Goal: Task Accomplishment & Management: Use online tool/utility

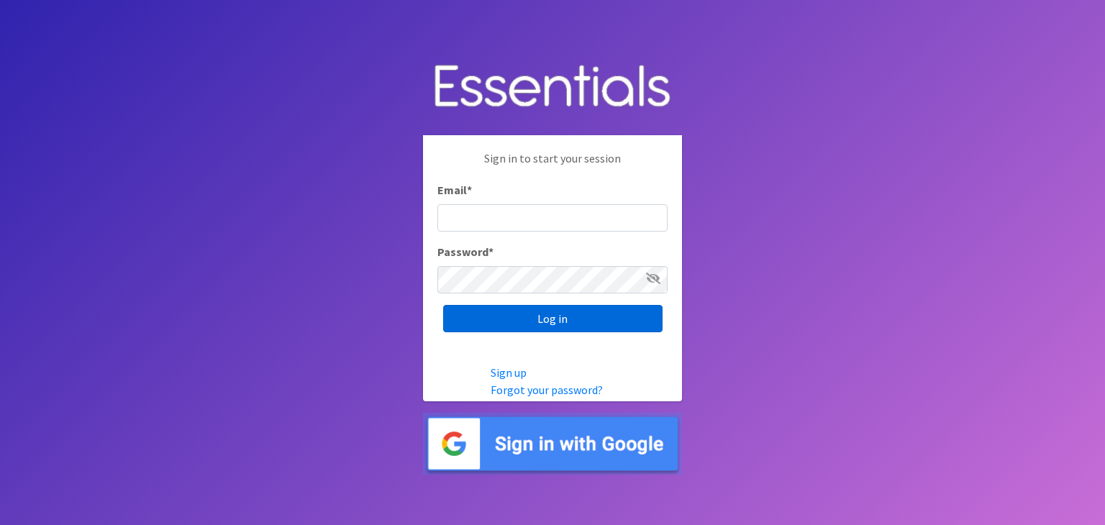
type input "analisacantu@austindiapers.org"
click at [599, 326] on input "Log in" at bounding box center [552, 318] width 219 height 27
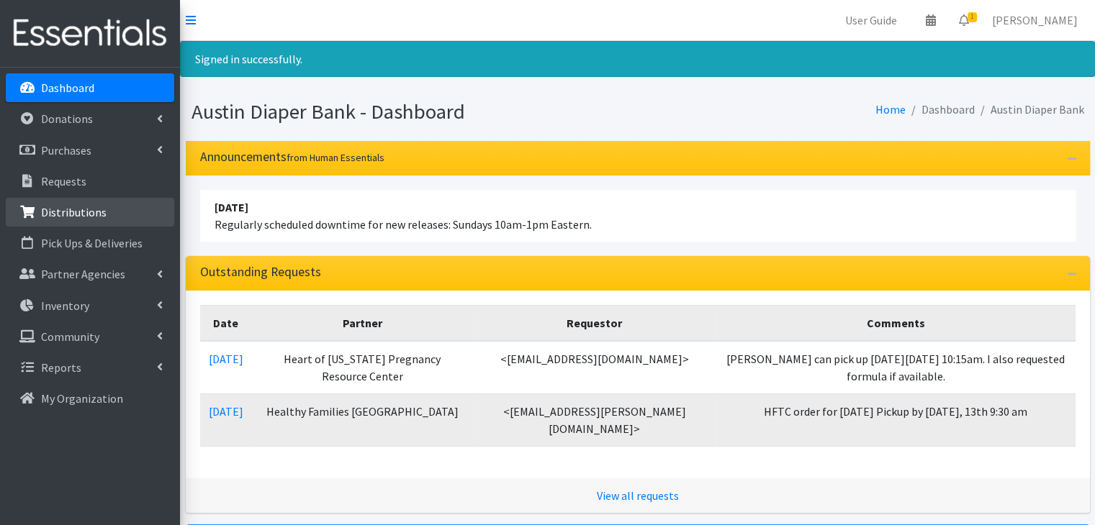
click at [153, 212] on link "Distributions" at bounding box center [90, 212] width 168 height 29
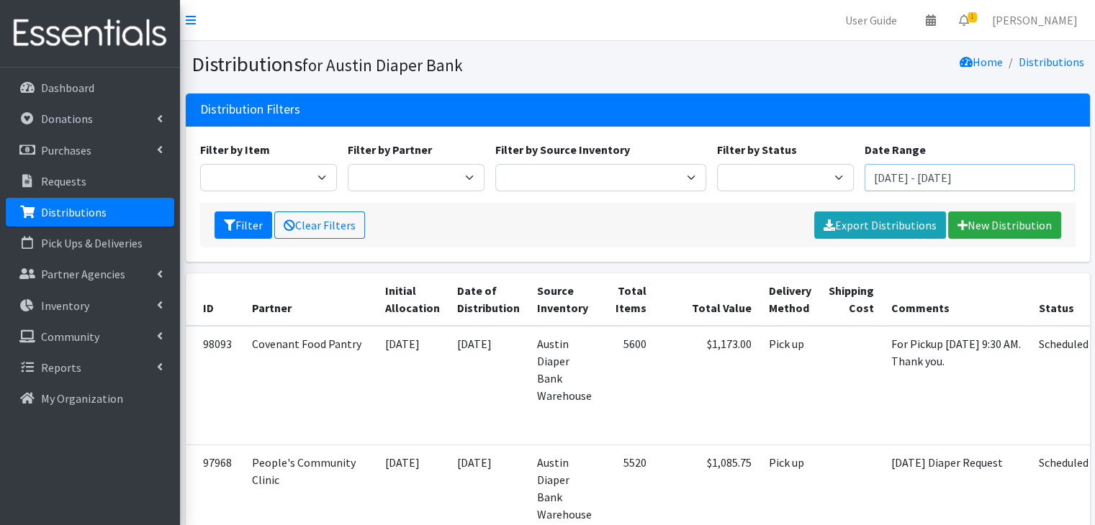
click at [927, 170] on input "[DATE] - [DATE]" at bounding box center [969, 177] width 211 height 27
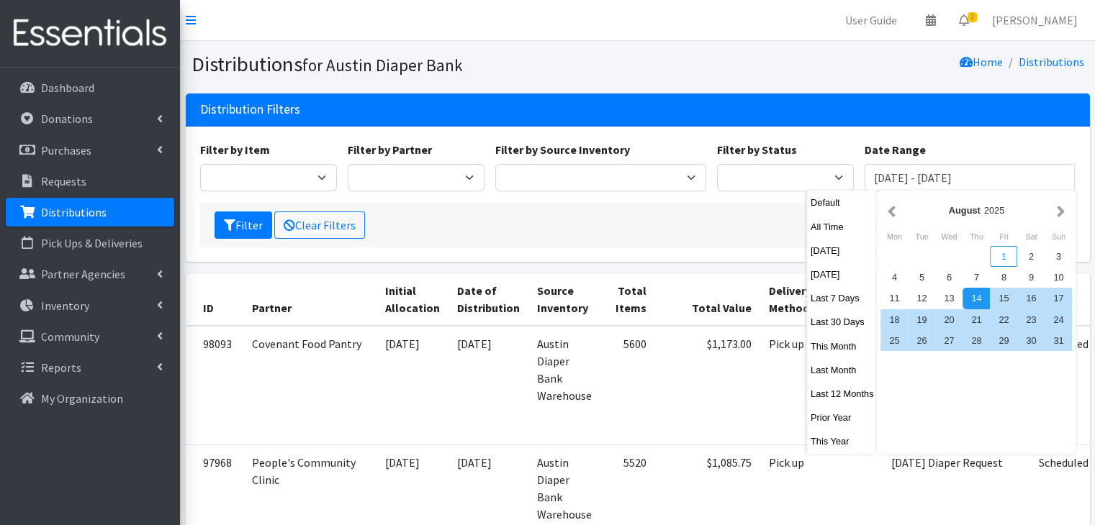
click at [1005, 261] on div "1" at bounding box center [1003, 256] width 27 height 21
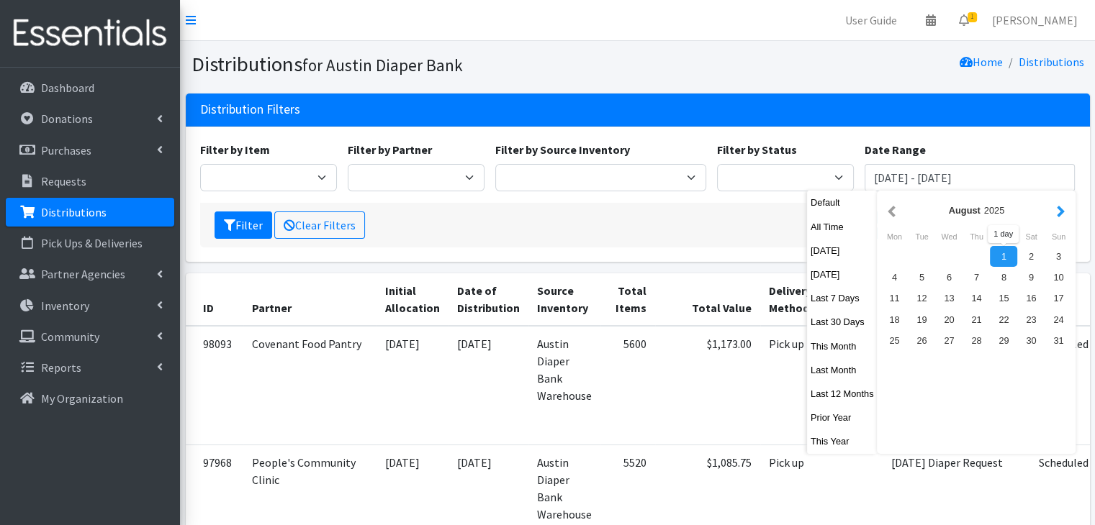
click at [1057, 207] on button "button" at bounding box center [1060, 211] width 15 height 18
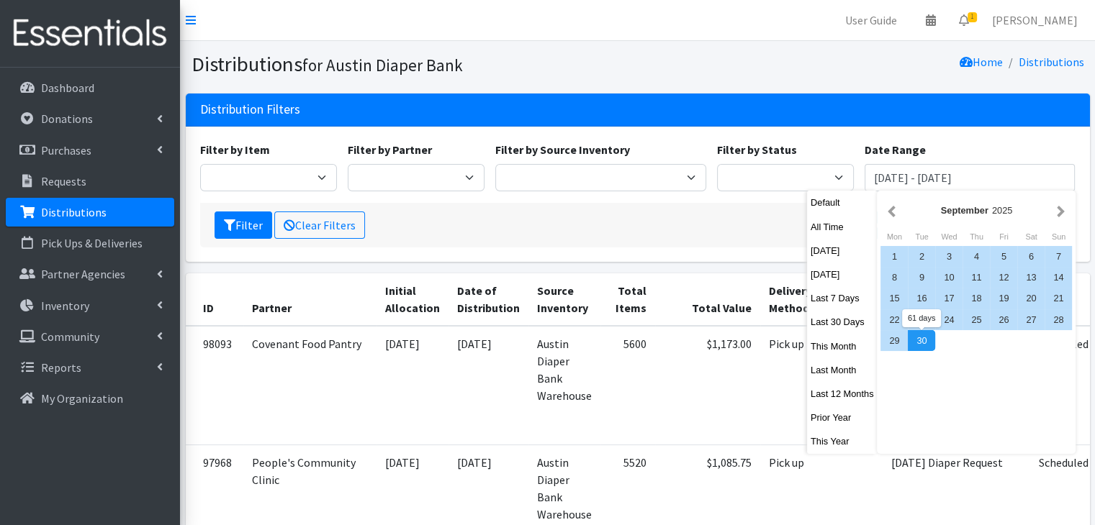
click at [921, 341] on div "30" at bounding box center [920, 340] width 27 height 21
type input "[DATE] - [DATE]"
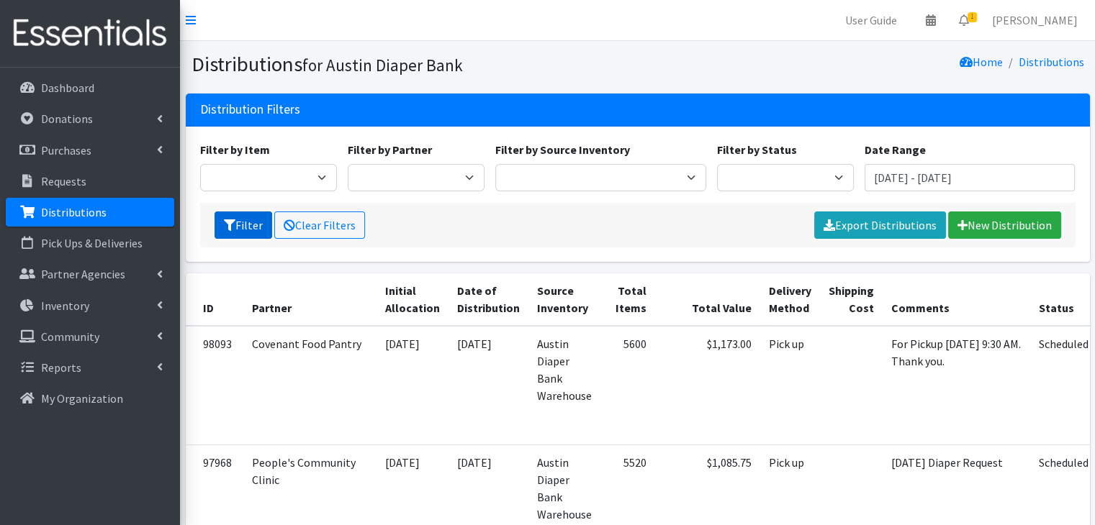
click at [240, 227] on button "Filter" at bounding box center [243, 225] width 58 height 27
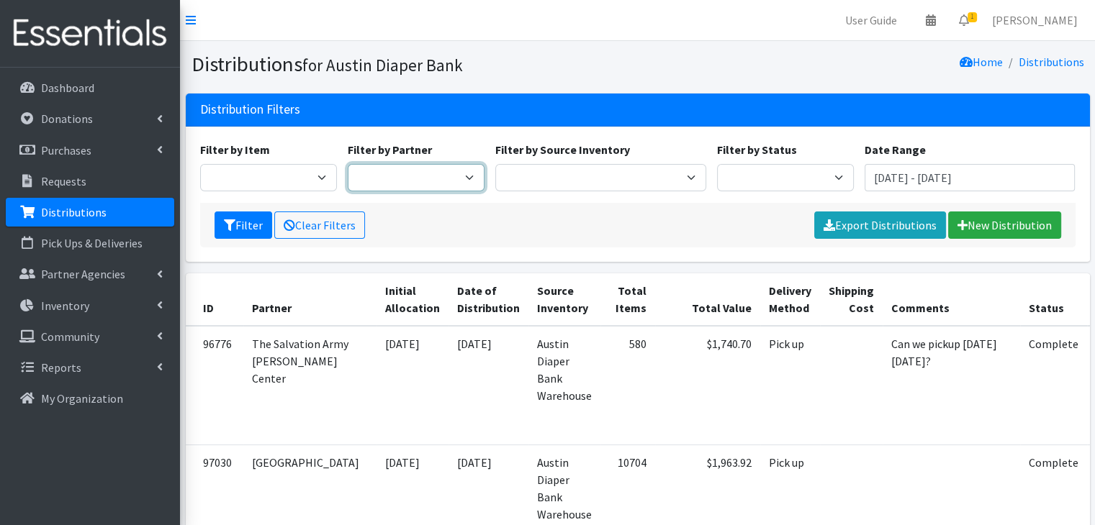
click at [420, 178] on select "ADB House Account Adult Protective Services Any Baby Can Ascension Seton Austin…" at bounding box center [416, 177] width 137 height 27
select select "2450"
click at [348, 164] on select "ADB House Account Adult Protective Services Any Baby Can [DATE] [GEOGRAPHIC_DAT…" at bounding box center [416, 177] width 137 height 27
click at [237, 219] on button "Filter" at bounding box center [243, 225] width 58 height 27
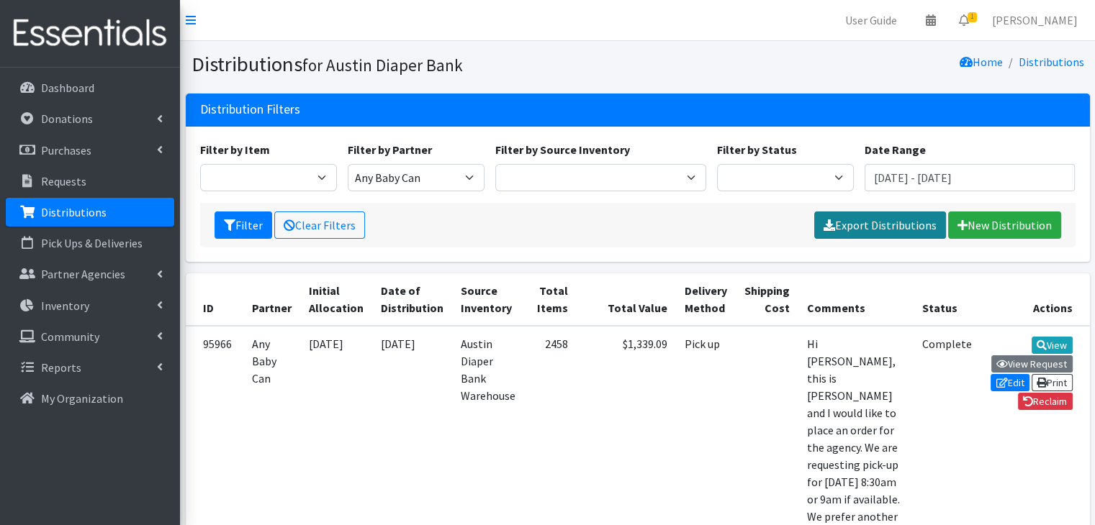
click at [869, 222] on link "Export Distributions" at bounding box center [880, 225] width 132 height 27
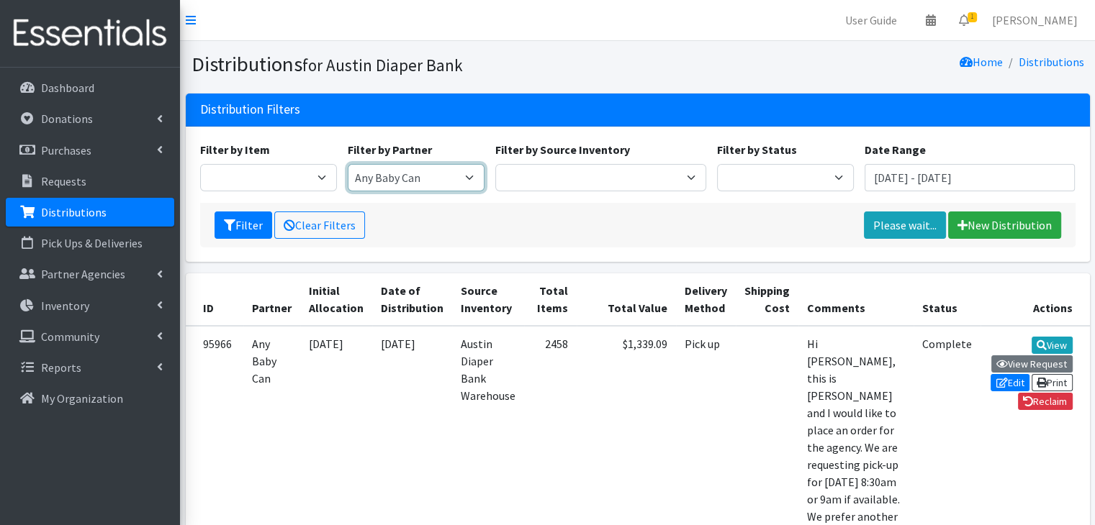
click at [463, 176] on select "ADB House Account Adult Protective Services Any Baby Can [DATE] [GEOGRAPHIC_DAT…" at bounding box center [416, 177] width 137 height 27
drag, startPoint x: 417, startPoint y: 178, endPoint x: 424, endPoint y: 181, distance: 7.8
click at [417, 178] on select "ADB House Account Adult Protective Services Any Baby Can [DATE] [GEOGRAPHIC_DAT…" at bounding box center [416, 177] width 137 height 27
select select "185"
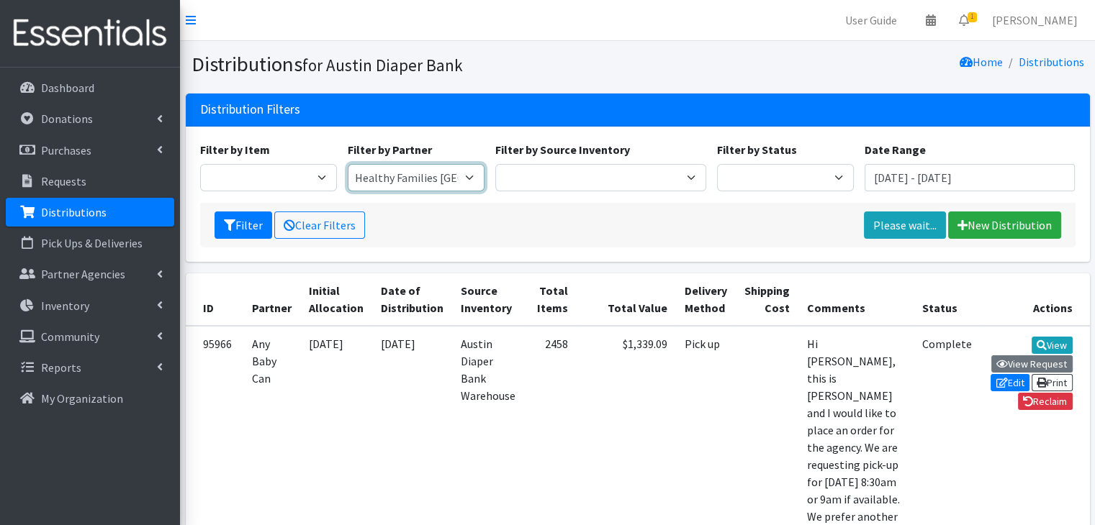
click at [348, 164] on select "ADB House Account Adult Protective Services Any Baby Can [DATE] [GEOGRAPHIC_DAT…" at bounding box center [416, 177] width 137 height 27
click at [905, 192] on div "Filter by Item Adult Briefs (Large) Adult Briefs (Small/Medium) Adult Briefs (X…" at bounding box center [637, 172] width 886 height 62
click at [222, 222] on button "Filter" at bounding box center [243, 225] width 58 height 27
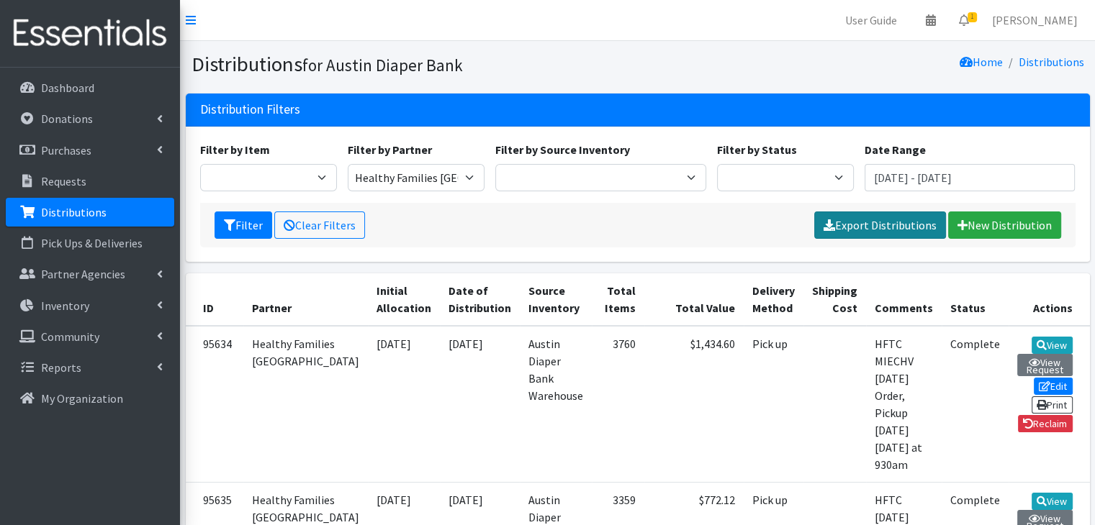
click at [842, 230] on link "Export Distributions" at bounding box center [880, 225] width 132 height 27
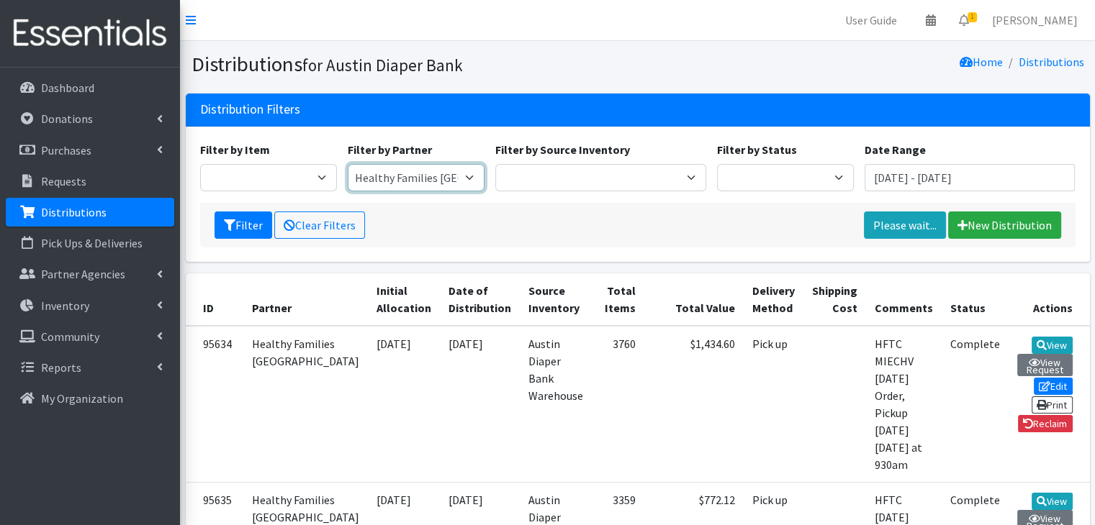
click at [468, 167] on select "ADB House Account Adult Protective Services Any Baby Can [DATE] [GEOGRAPHIC_DAT…" at bounding box center [416, 177] width 137 height 27
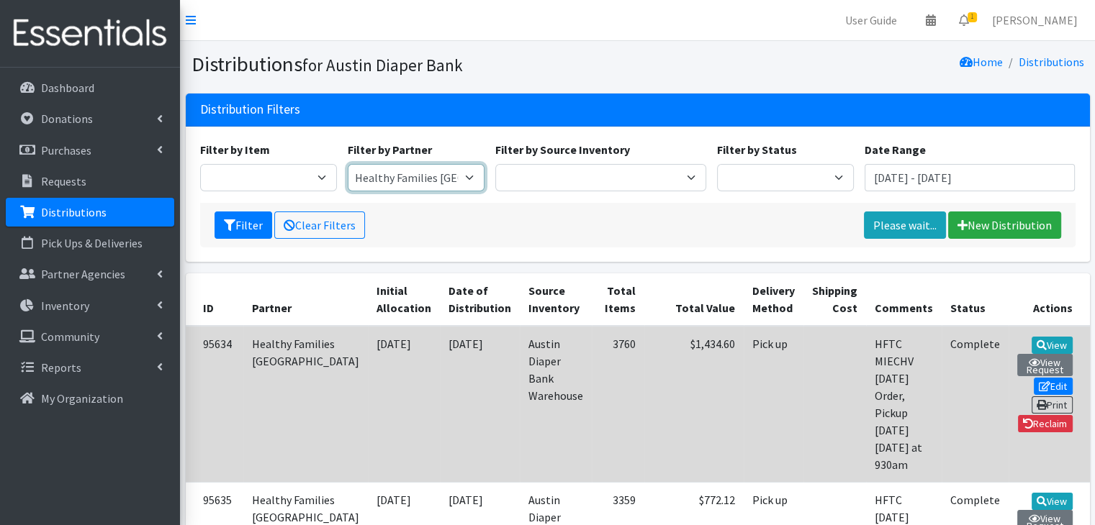
select select "162"
click at [348, 164] on select "ADB House Account Adult Protective Services Any Baby Can Ascension Seton Austin…" at bounding box center [416, 177] width 137 height 27
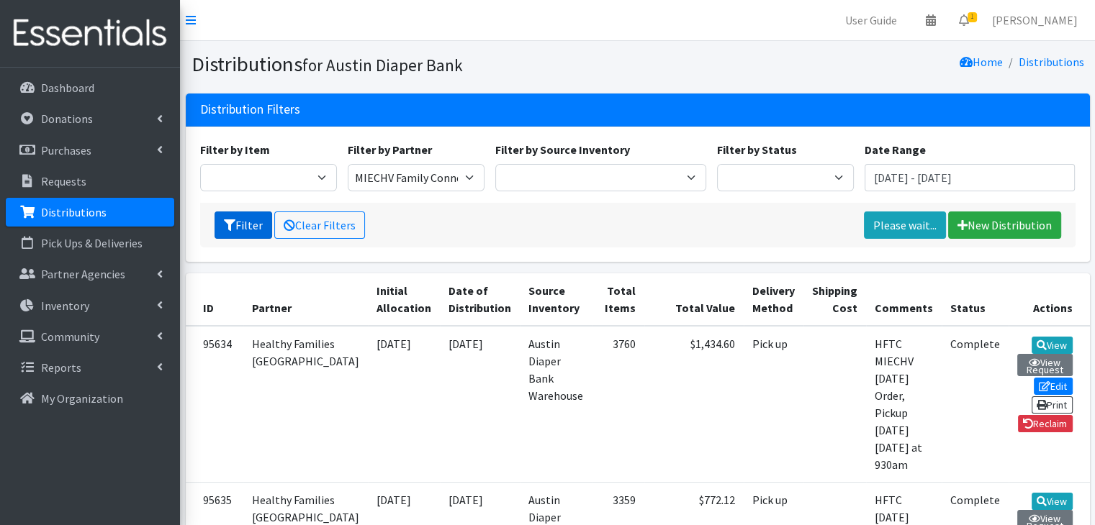
click at [247, 228] on button "Filter" at bounding box center [243, 225] width 58 height 27
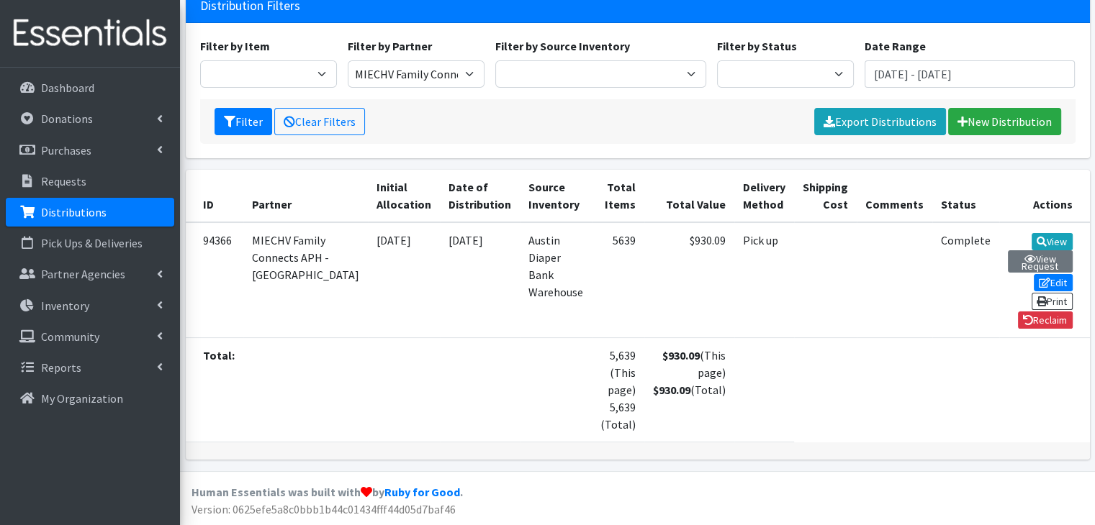
scroll to position [109, 0]
click at [447, 75] on select "ADB House Account Adult Protective Services Any Baby Can [DATE] [GEOGRAPHIC_DAT…" at bounding box center [416, 73] width 137 height 27
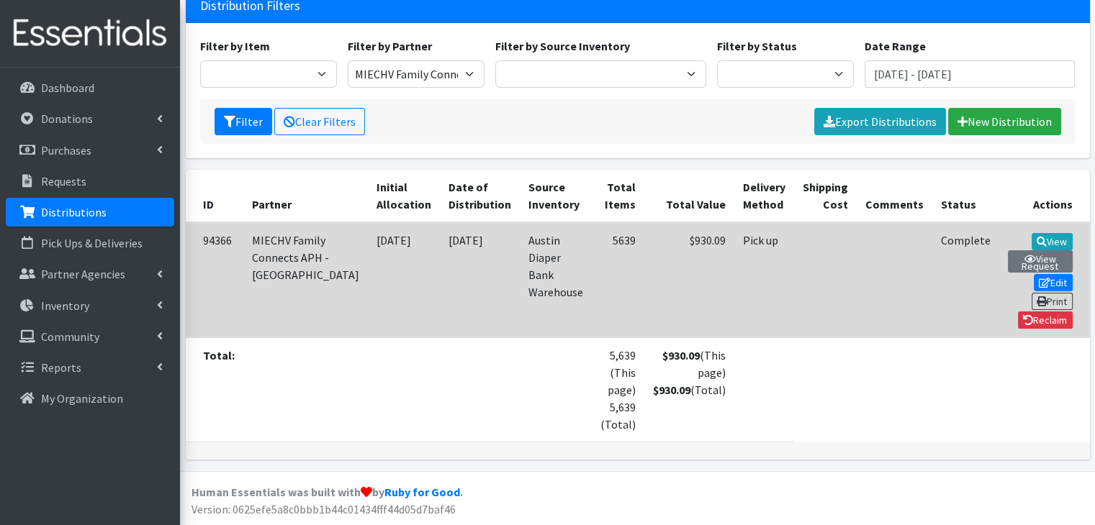
click at [856, 332] on td at bounding box center [894, 280] width 76 height 116
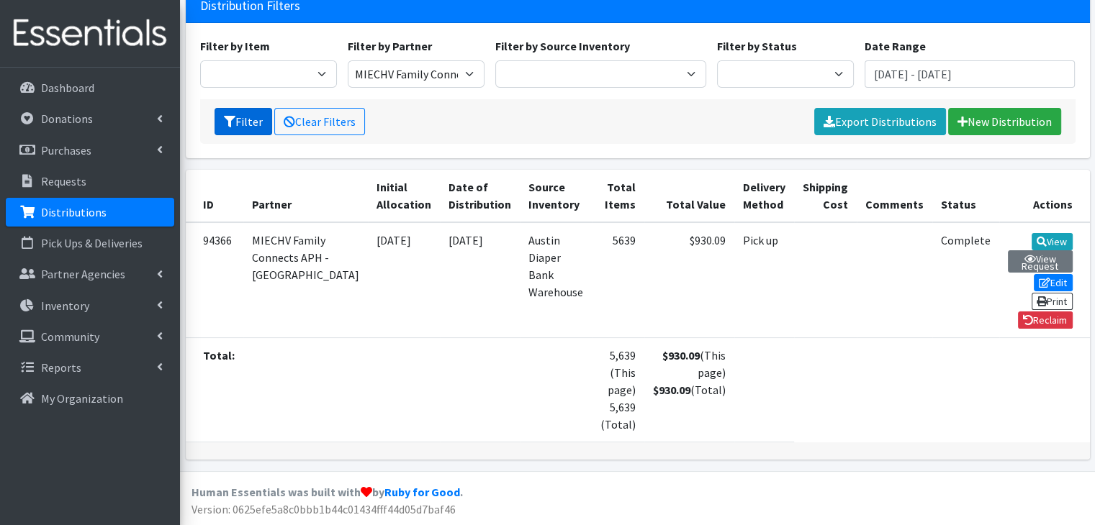
click at [250, 122] on button "Filter" at bounding box center [243, 121] width 58 height 27
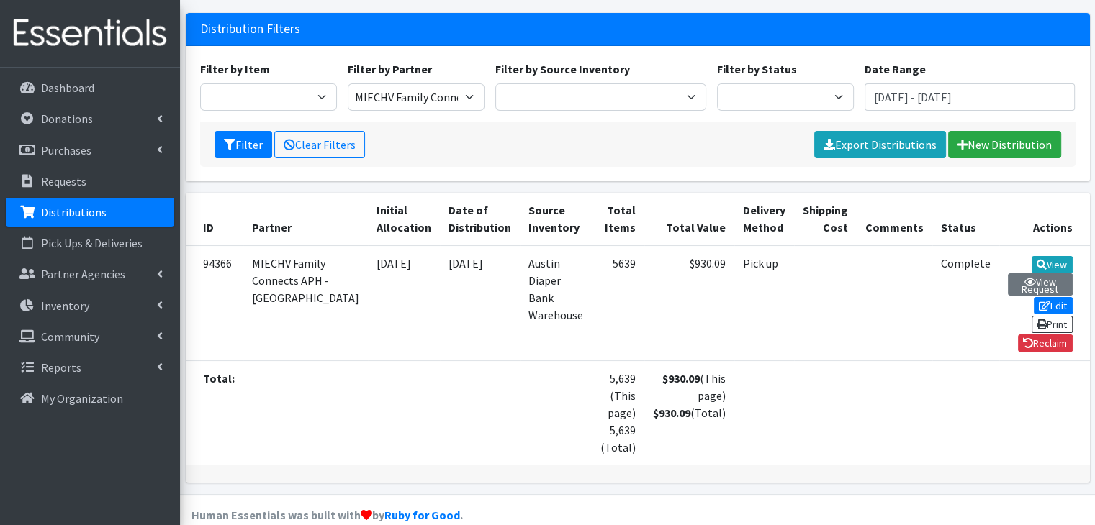
scroll to position [109, 0]
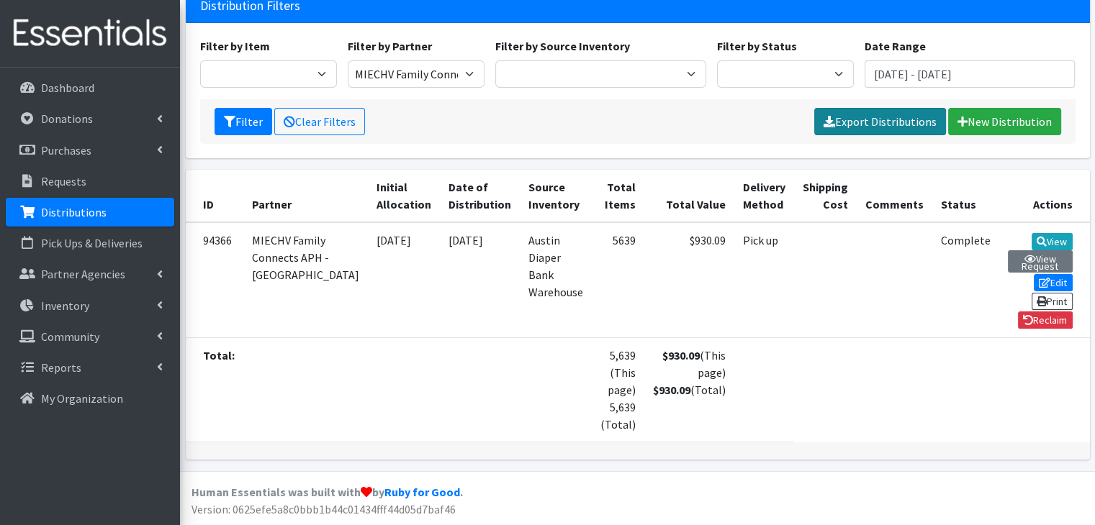
click at [876, 117] on link "Export Distributions" at bounding box center [880, 121] width 132 height 27
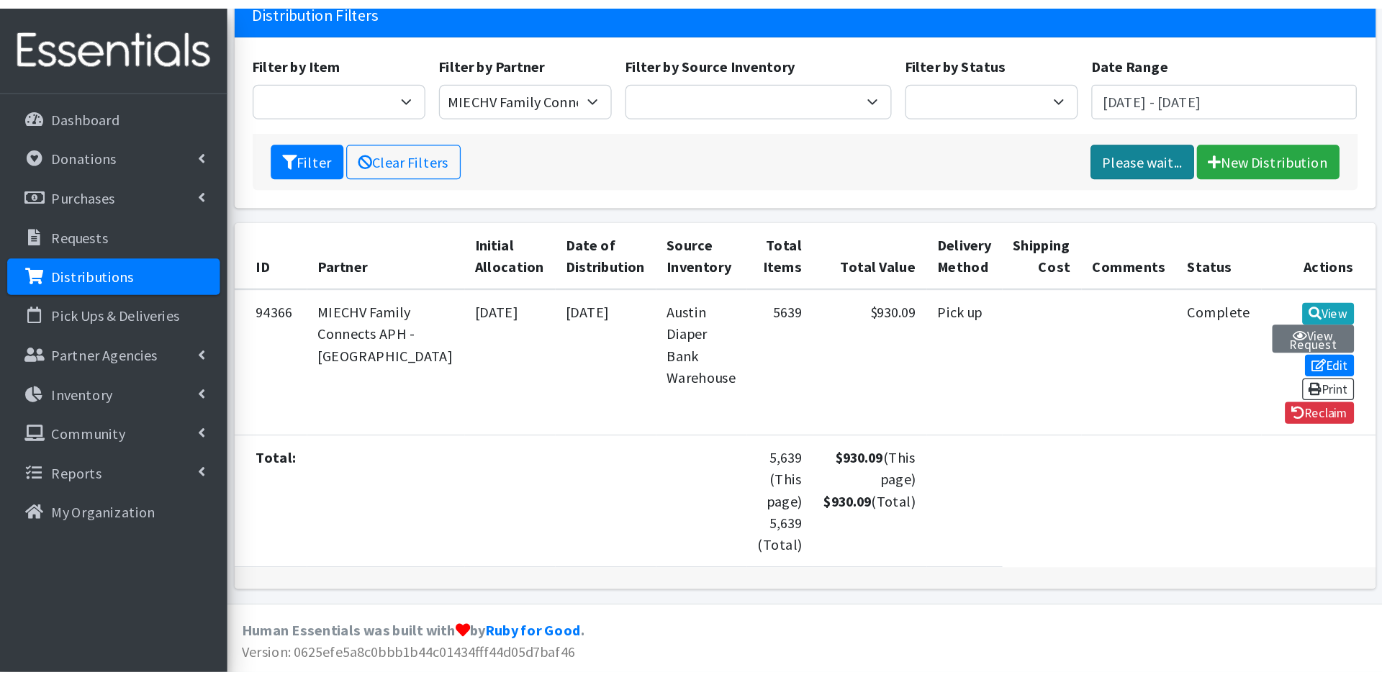
scroll to position [0, 0]
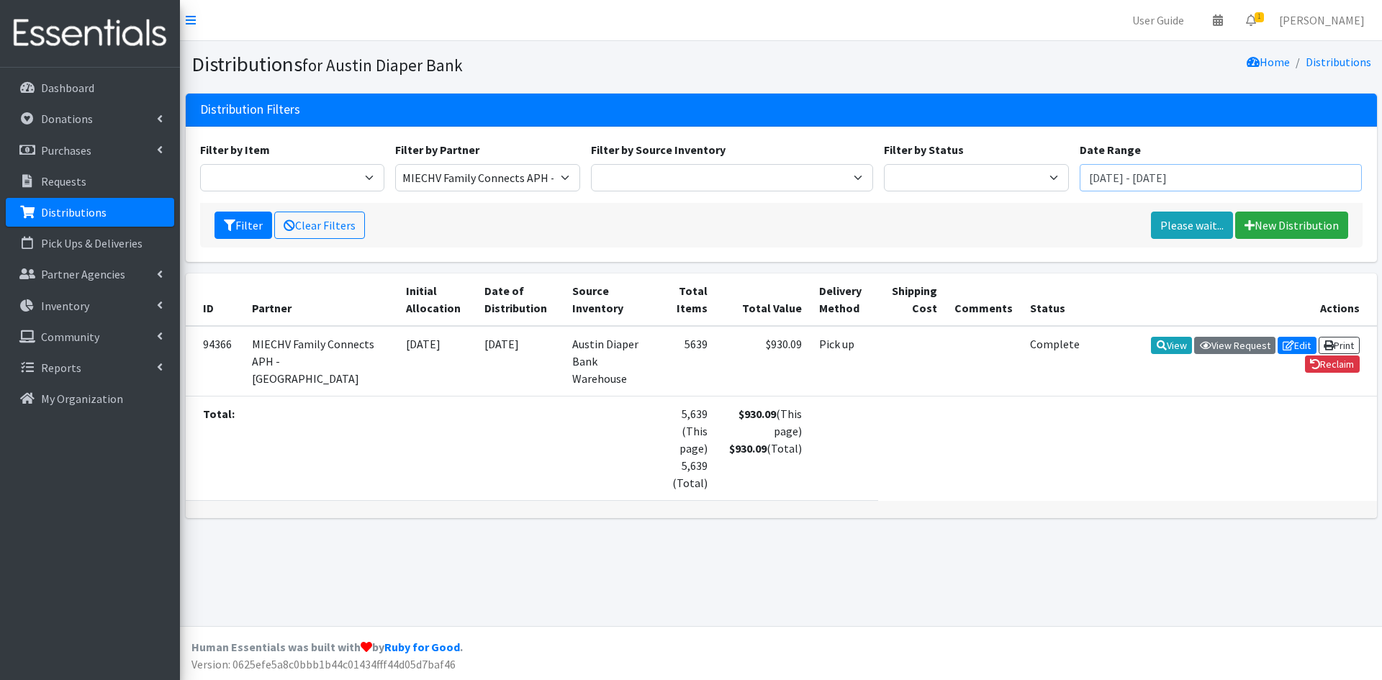
click at [1094, 190] on input "August 1, 2025 - September 30, 2025" at bounding box center [1220, 177] width 283 height 27
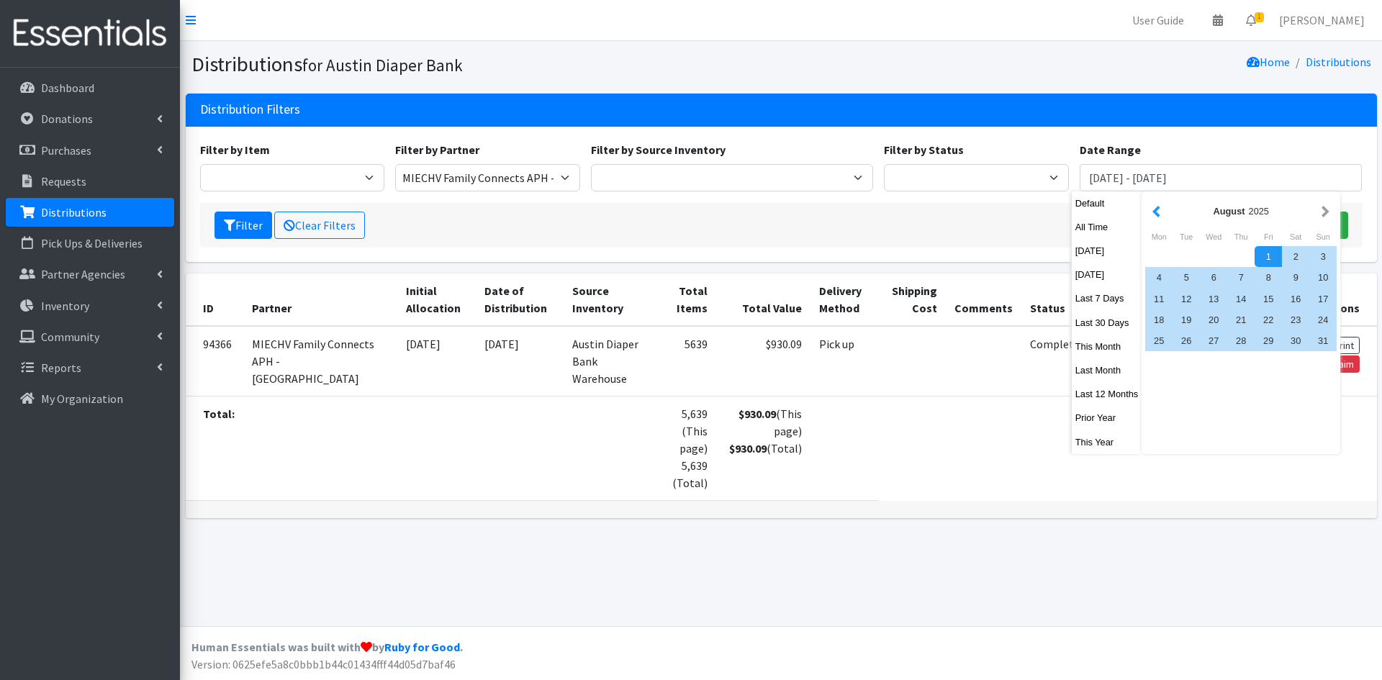
click at [1094, 214] on button "button" at bounding box center [1156, 211] width 15 height 18
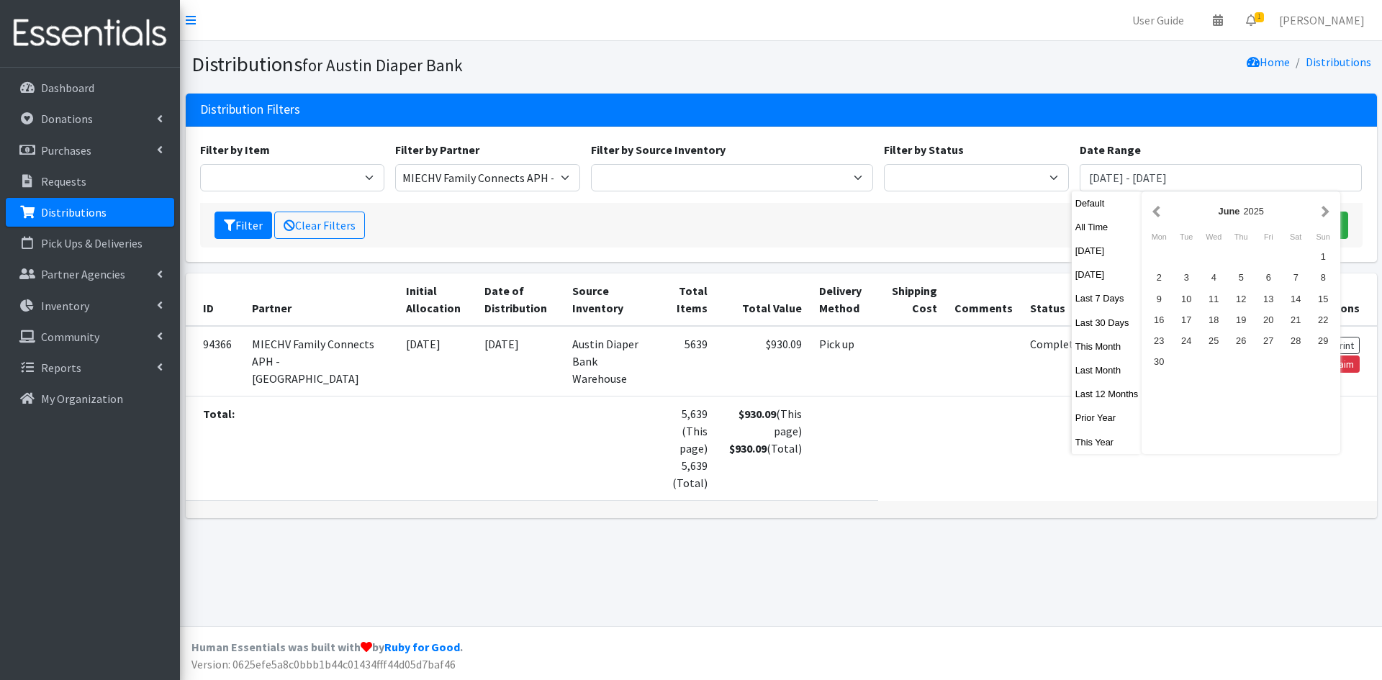
click at [1094, 214] on button "button" at bounding box center [1156, 211] width 15 height 18
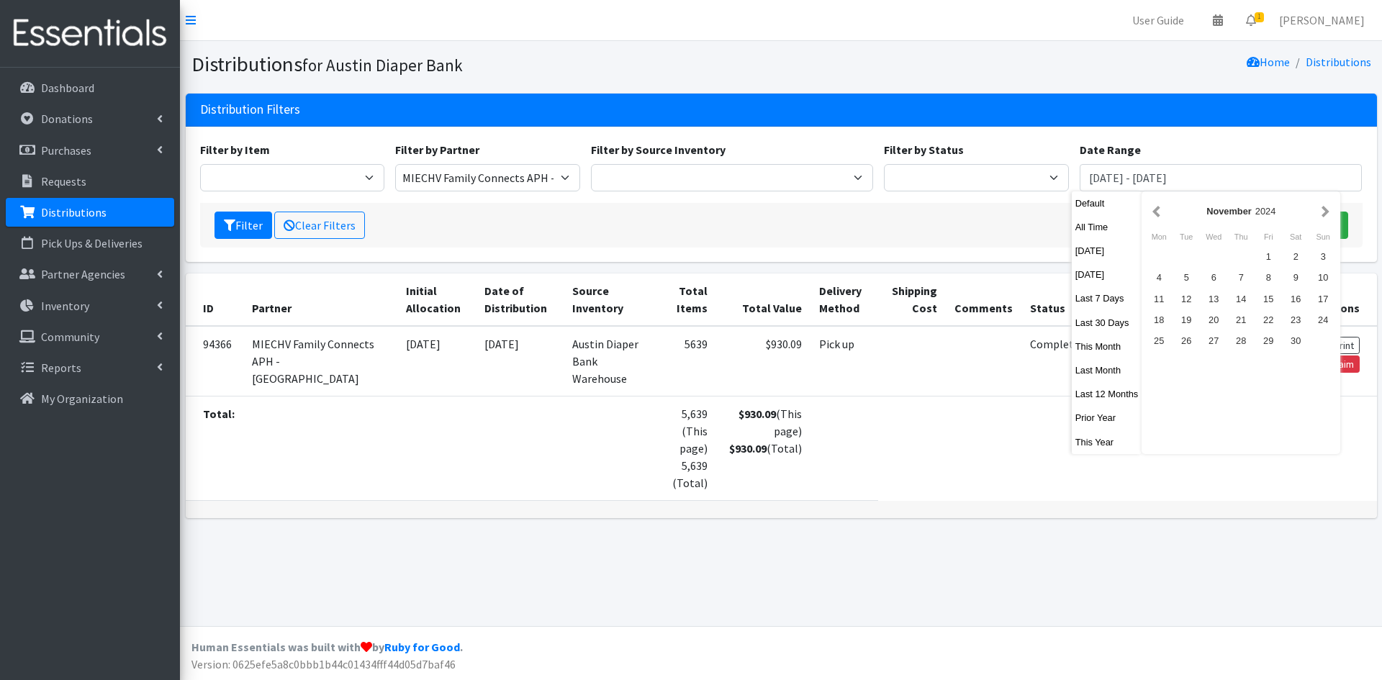
click at [1094, 214] on button "button" at bounding box center [1156, 211] width 15 height 18
click at [1094, 253] on div "1" at bounding box center [1185, 256] width 27 height 21
click at [1094, 213] on button "button" at bounding box center [1325, 211] width 15 height 18
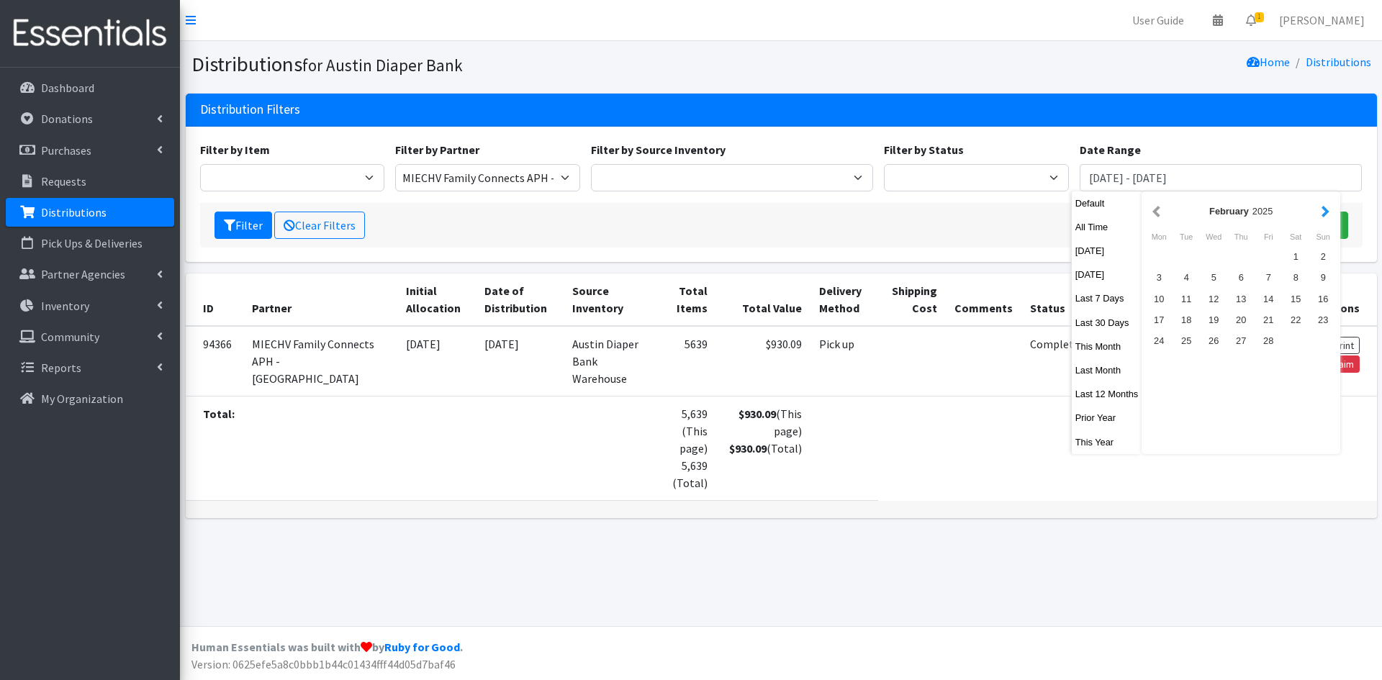
click at [1094, 215] on button "button" at bounding box center [1325, 211] width 15 height 18
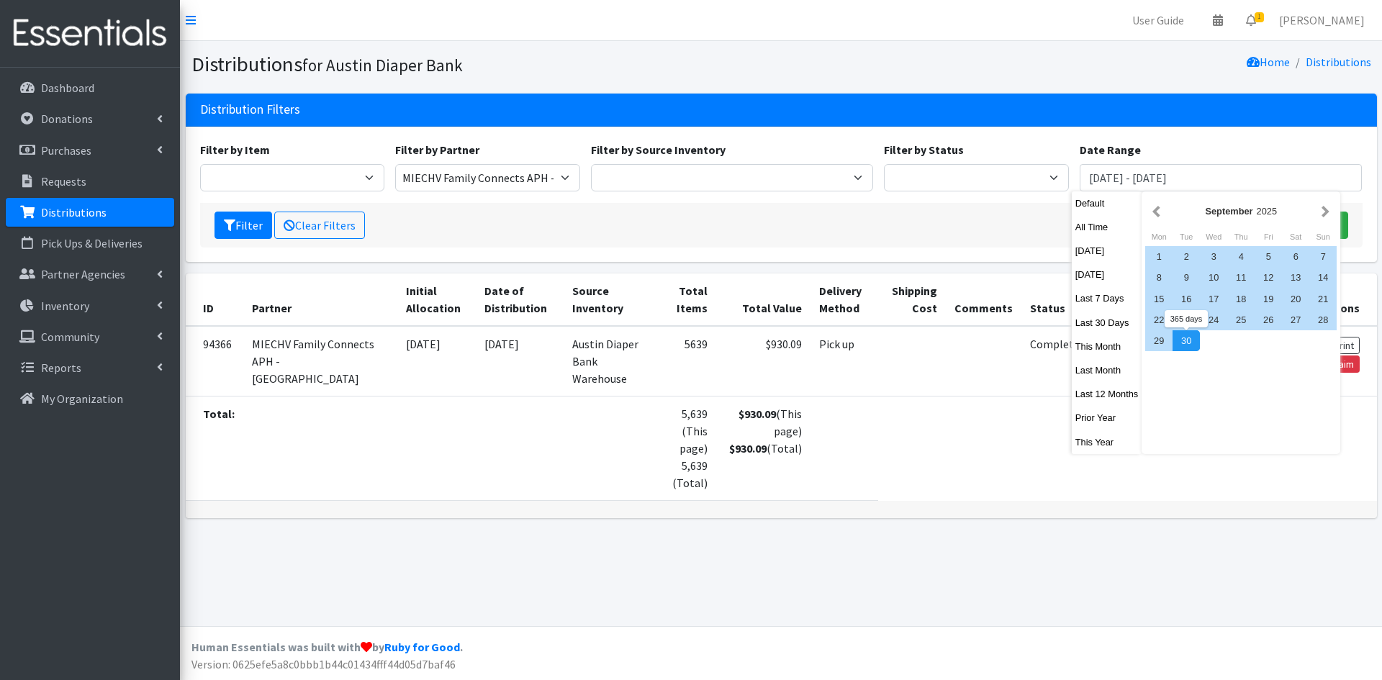
click at [1094, 343] on div "30" at bounding box center [1185, 340] width 27 height 21
type input "[DATE] - [DATE]"
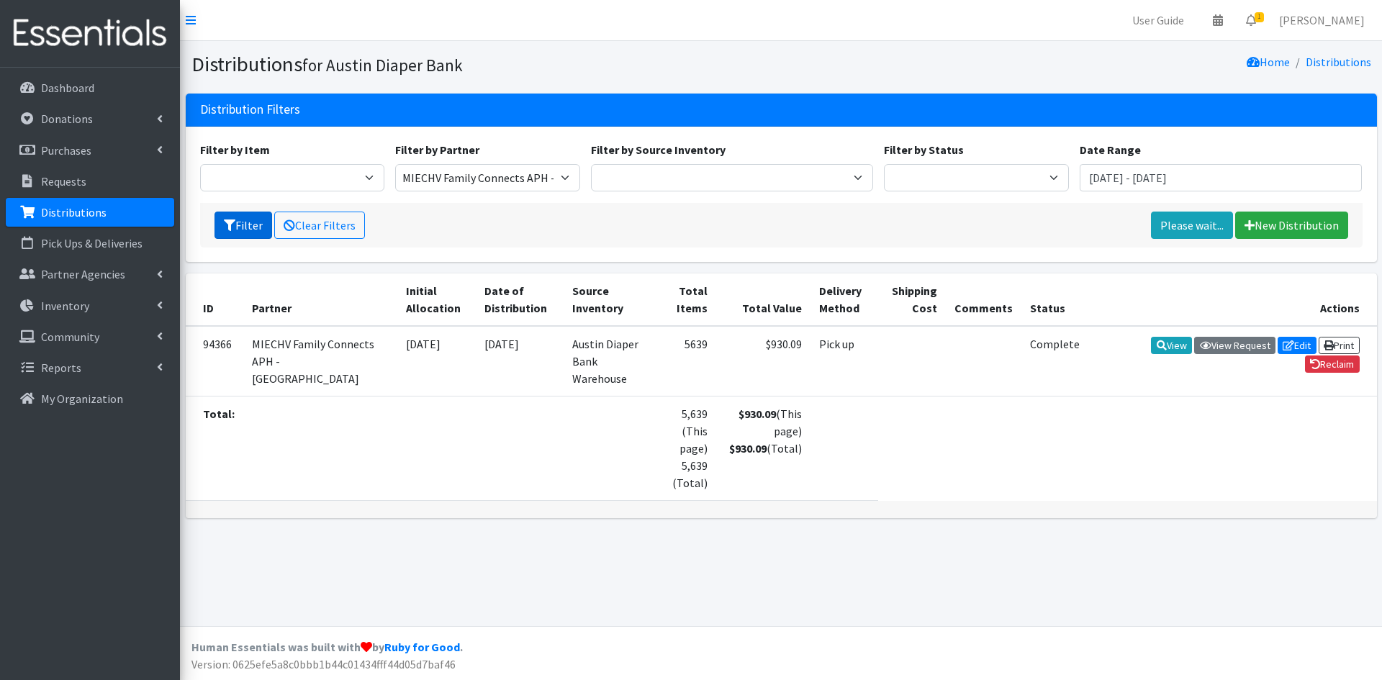
click at [240, 230] on button "Filter" at bounding box center [243, 225] width 58 height 27
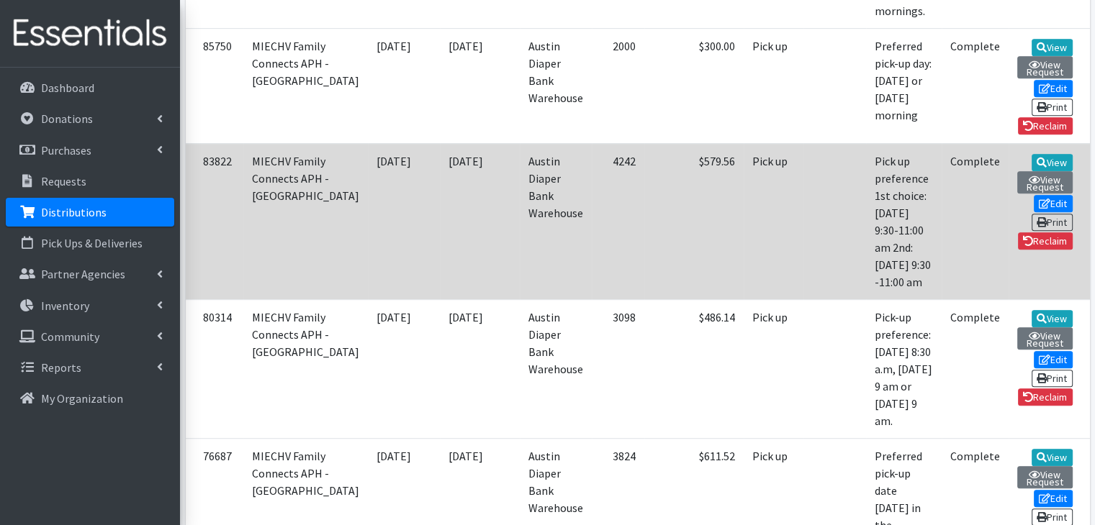
scroll to position [72, 0]
